Goal: Transaction & Acquisition: Purchase product/service

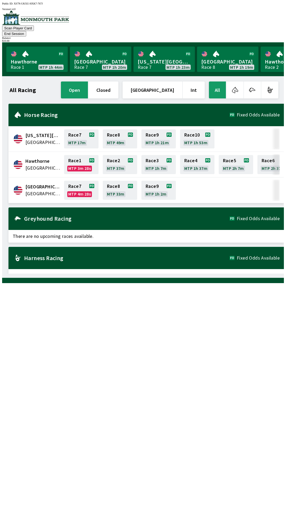
scroll to position [0, 478]
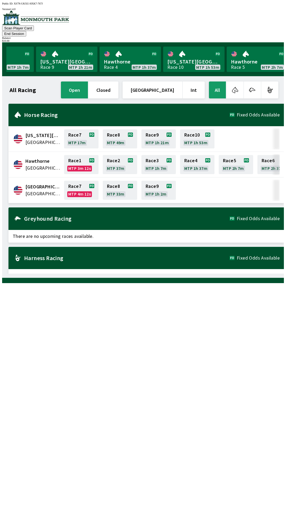
click at [17, 186] on icon at bounding box center [17, 190] width 9 height 9
click at [52, 183] on span "[GEOGRAPHIC_DATA]" at bounding box center [42, 186] width 35 height 7
click at [49, 190] on span "[GEOGRAPHIC_DATA]" at bounding box center [42, 193] width 35 height 7
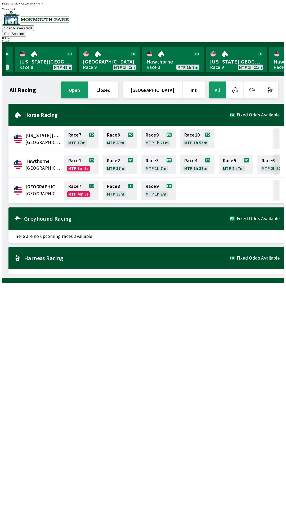
scroll to position [0, 308]
click at [108, 56] on link "[GEOGRAPHIC_DATA] Race 9 MTP 1h 2m" at bounding box center [110, 59] width 61 height 25
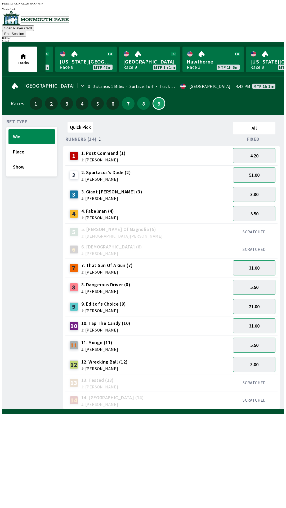
click at [136, 190] on div "3 3. [PERSON_NAME] (3) J: [PERSON_NAME]" at bounding box center [147, 194] width 161 height 13
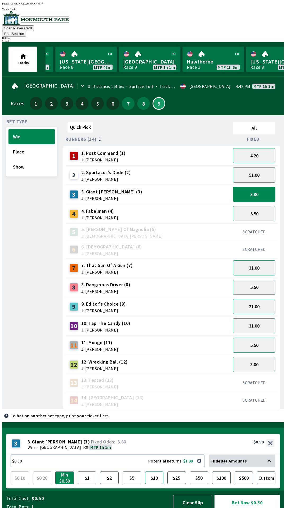
click at [158, 471] on button "$10" at bounding box center [154, 477] width 19 height 13
click at [245, 494] on button "Bet Now $10.00" at bounding box center [246, 502] width 65 height 16
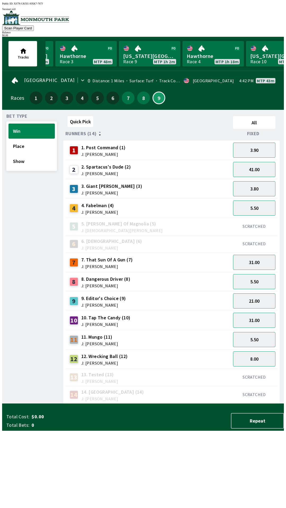
click at [38, 382] on div "Bet Type Win Place Show" at bounding box center [31, 259] width 51 height 290
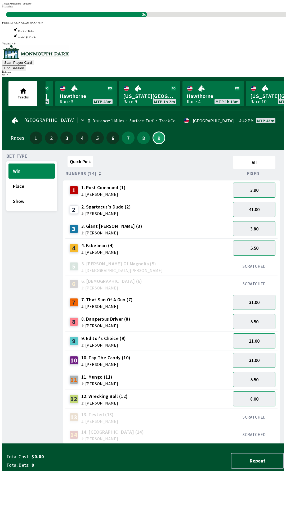
click at [23, 388] on div "Bet Type Win Place Show" at bounding box center [31, 299] width 51 height 290
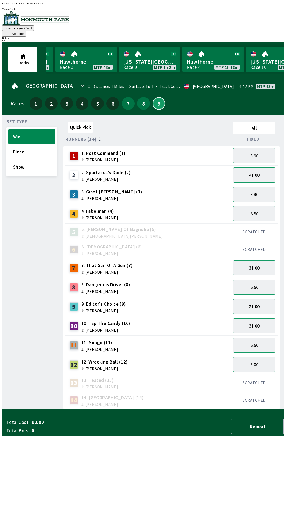
click at [153, 98] on button "9" at bounding box center [158, 103] width 13 height 13
click at [251, 337] on button "5.50" at bounding box center [254, 344] width 42 height 15
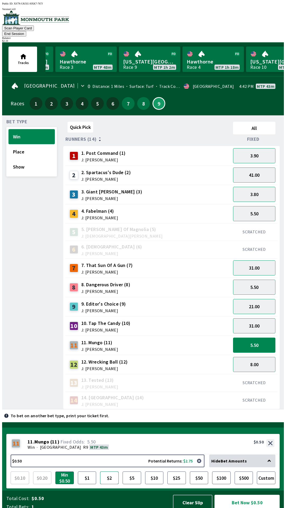
click at [108, 471] on button "$2" at bounding box center [109, 477] width 19 height 13
click at [244, 500] on button "Bet Now $2.00" at bounding box center [246, 502] width 65 height 16
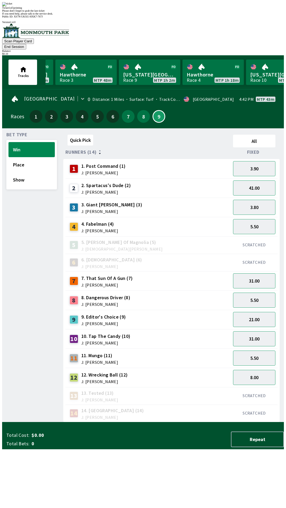
click at [23, 268] on div "Bet Type Win Place Show" at bounding box center [31, 277] width 51 height 290
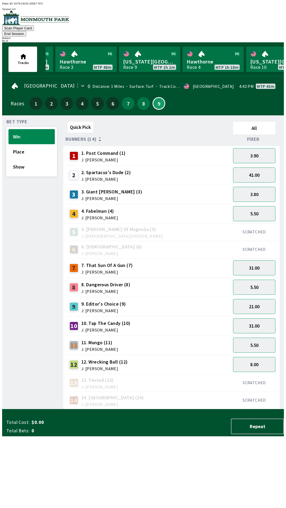
click at [26, 31] on button "End Session" at bounding box center [14, 34] width 24 height 6
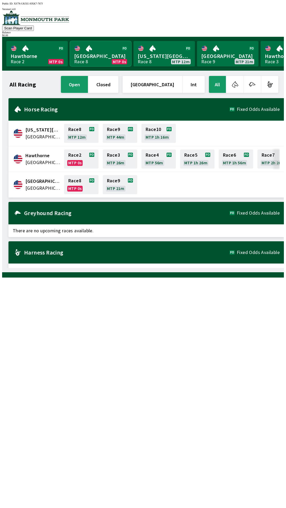
click at [93, 56] on link "Monmouth Park Race 8 MTP 0s" at bounding box center [100, 53] width 61 height 25
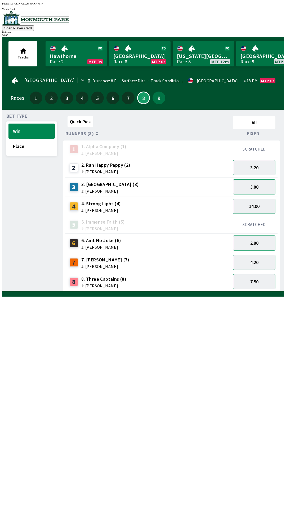
click at [103, 260] on div "7. [PERSON_NAME] (7) J: [PERSON_NAME]" at bounding box center [105, 262] width 48 height 12
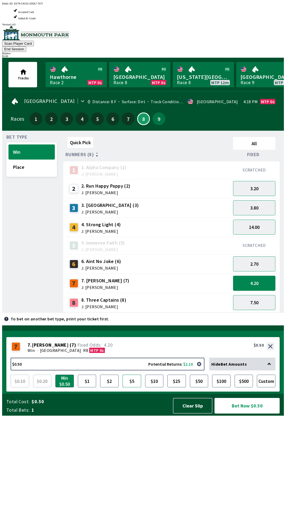
click at [124, 387] on button "$5" at bounding box center [131, 380] width 19 height 13
click at [239, 413] on button "Bet Now $5.00" at bounding box center [246, 406] width 65 height 16
